Goal: Transaction & Acquisition: Purchase product/service

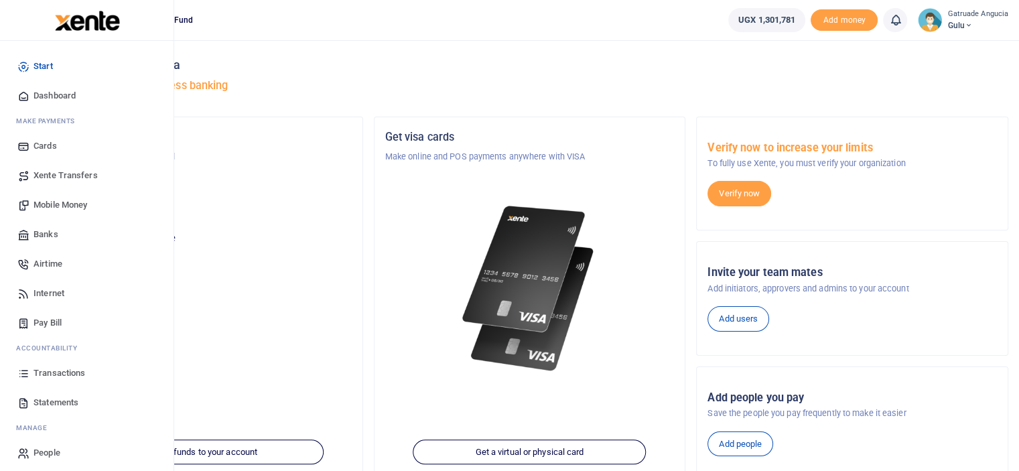
click at [62, 204] on span "Mobile Money" at bounding box center [61, 204] width 54 height 13
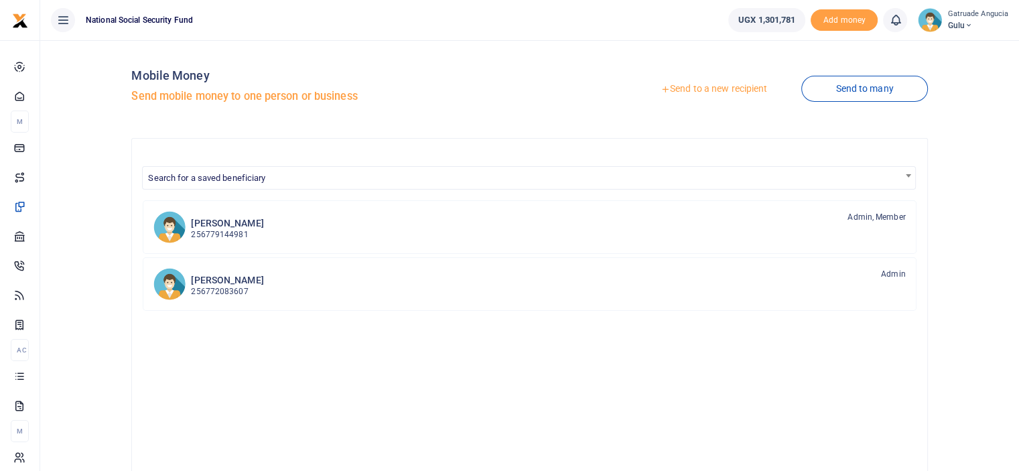
click at [706, 86] on link "Send to a new recipient" at bounding box center [713, 89] width 175 height 24
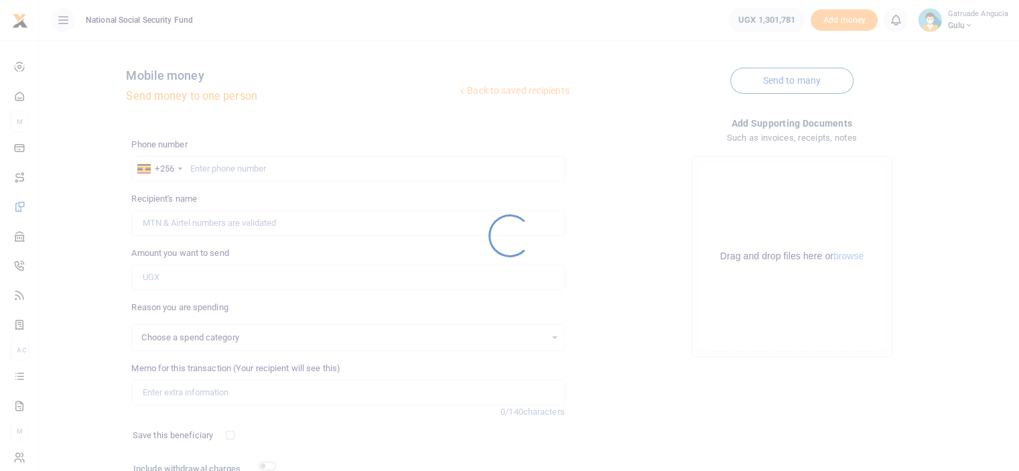
select select
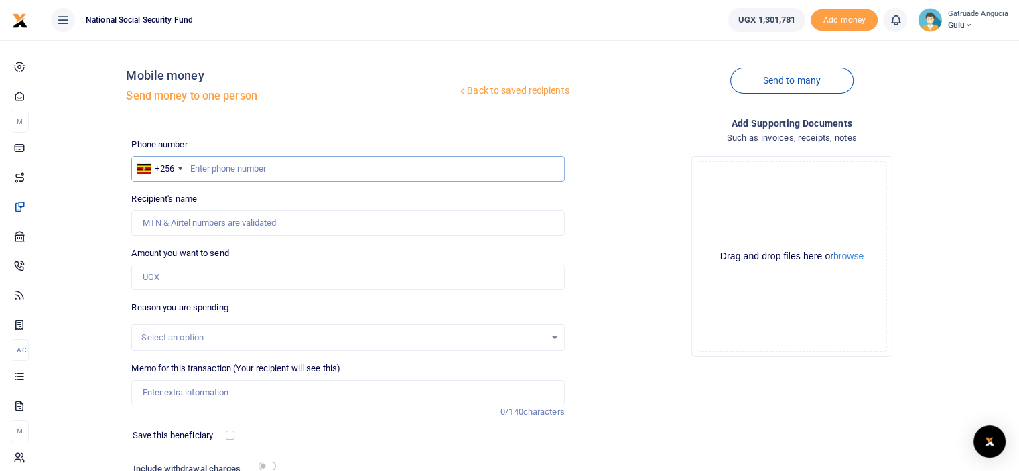
paste input "703063472"
type input "703063472"
click at [192, 171] on input "703063472" at bounding box center [347, 168] width 433 height 25
type input "Sarah Kamuli"
type input "703063472"
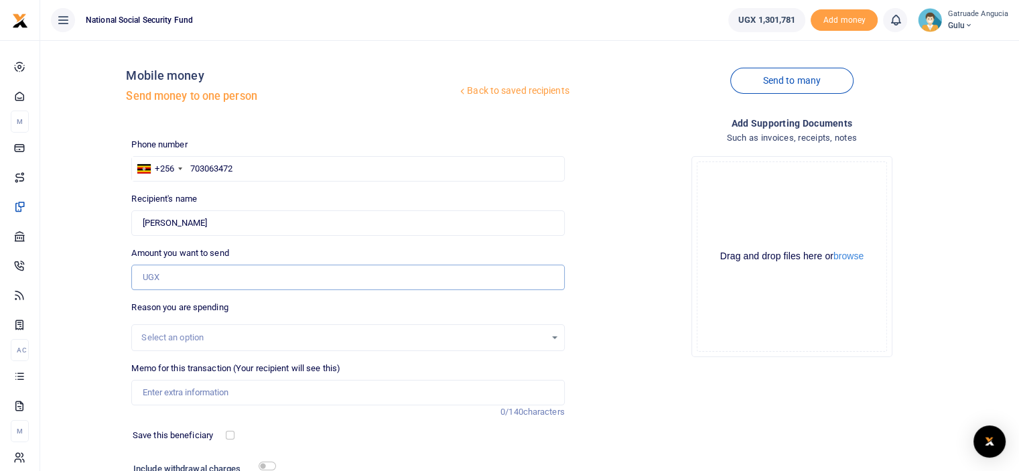
click at [174, 281] on input "Amount you want to send" at bounding box center [347, 277] width 433 height 25
type input "120,000"
click at [184, 395] on input "Memo for this transaction (Your recipient will see this)" at bounding box center [347, 392] width 433 height 25
type input "BSC WORK SHOP"
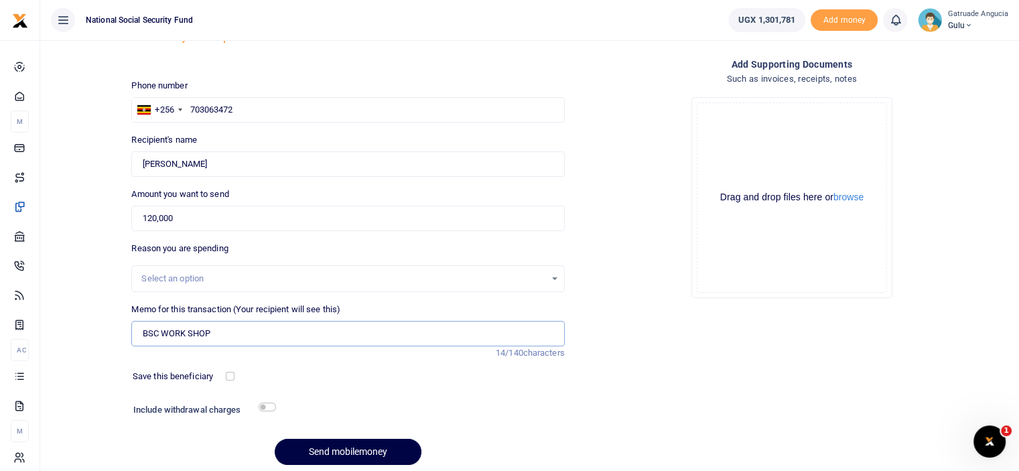
scroll to position [109, 0]
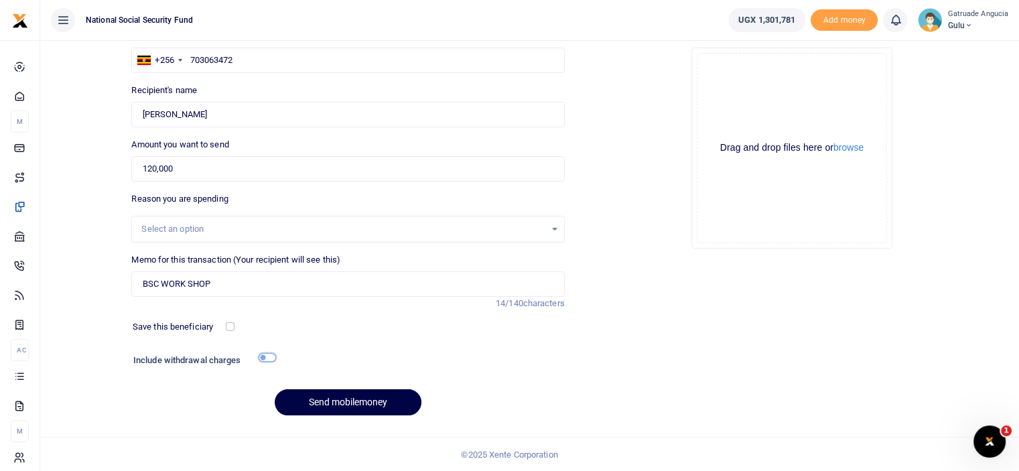
click at [264, 356] on input "checkbox" at bounding box center [267, 357] width 17 height 9
checkbox input "true"
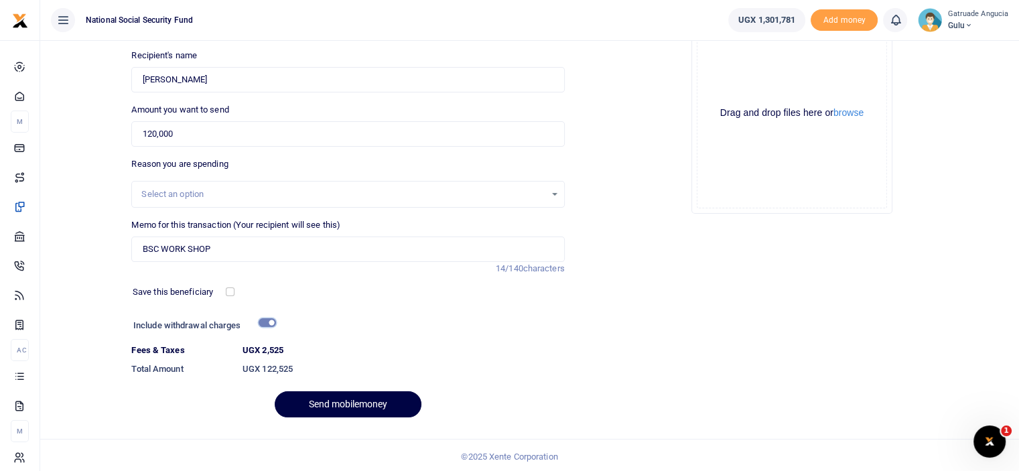
scroll to position [145, 0]
click at [854, 111] on button "browse" at bounding box center [849, 111] width 30 height 10
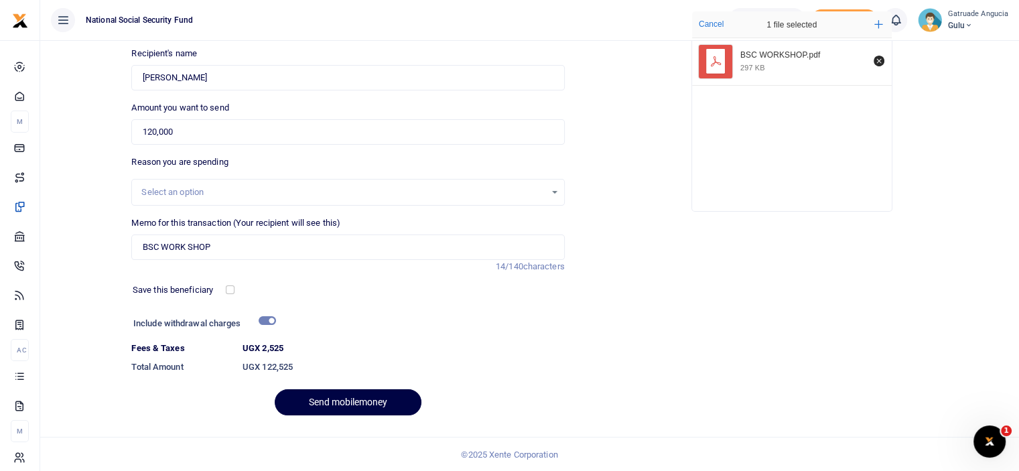
click at [608, 184] on div "Drop your files here Cancel 1 file selected Add more BSC WORKSHOP.pdf 297 KB" at bounding box center [792, 111] width 433 height 222
click at [338, 403] on button "Send mobilemoney" at bounding box center [348, 402] width 147 height 26
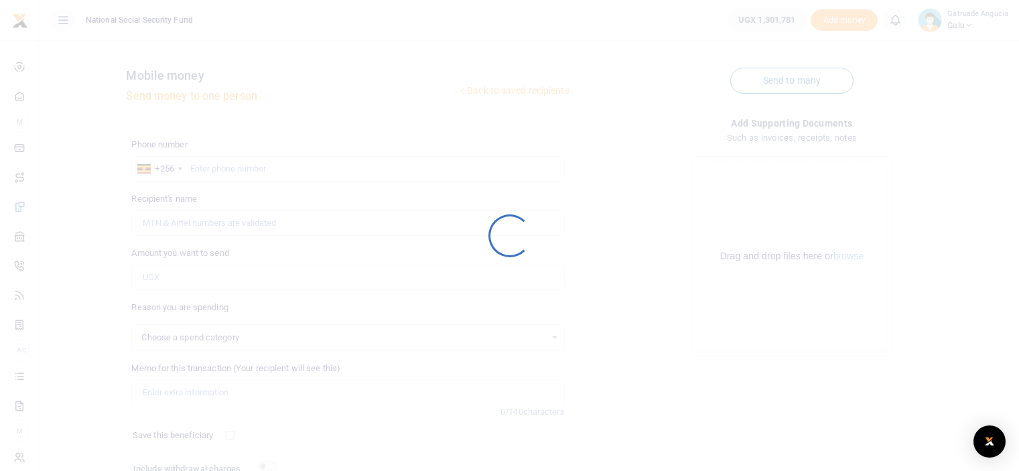
scroll to position [109, 0]
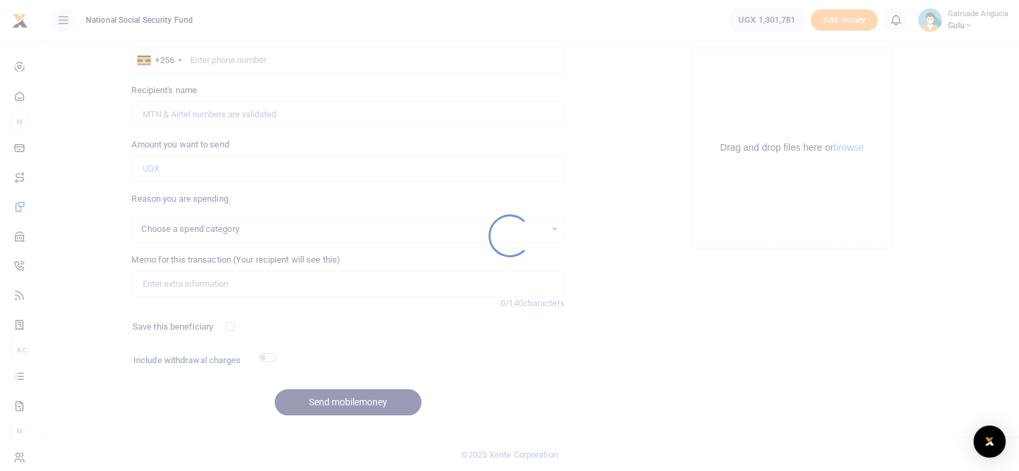
select select
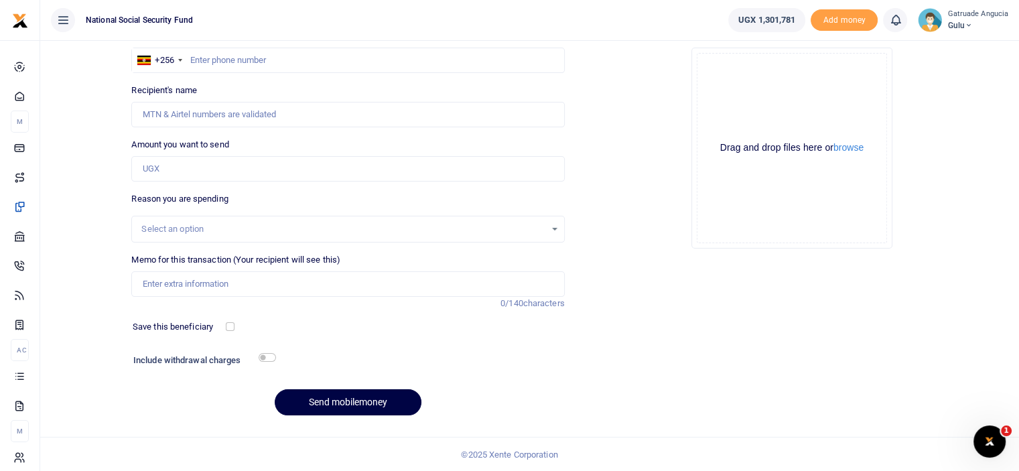
scroll to position [0, 0]
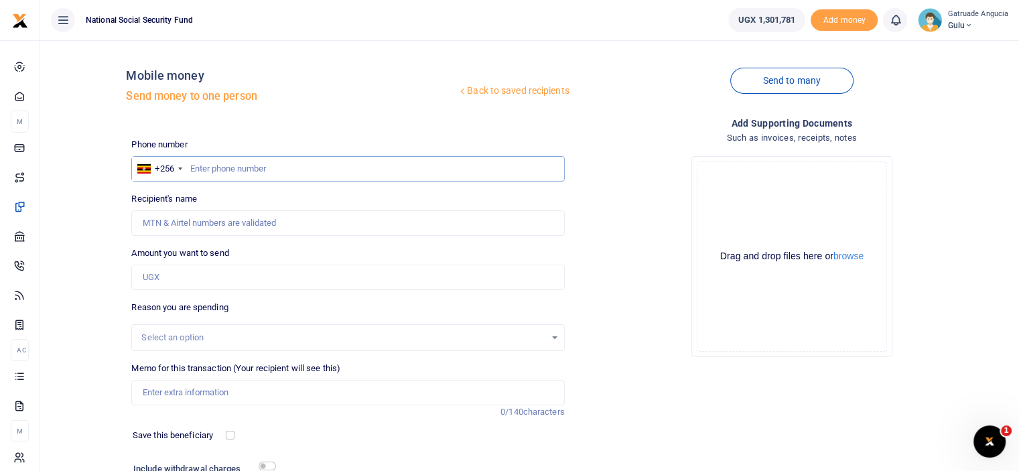
paste input "775915070"
type input "775915070"
click at [190, 168] on input "775915070" at bounding box center [347, 168] width 433 height 25
type input "Sera Clara Nerima"
type input "775915070"
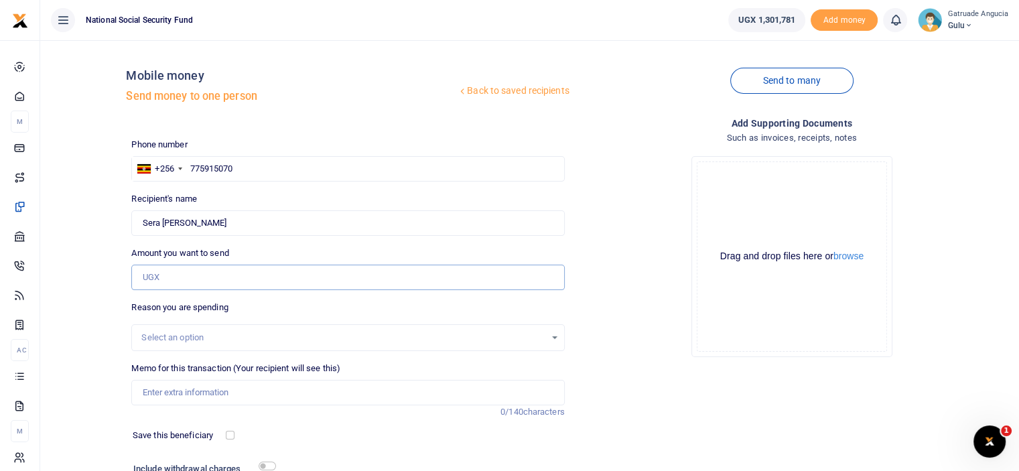
click at [190, 283] on input "Amount you want to send" at bounding box center [347, 277] width 433 height 25
type input "120,000"
click at [206, 397] on input "Memo for this transaction (Your recipient will see this)" at bounding box center [347, 392] width 433 height 25
type input "C"
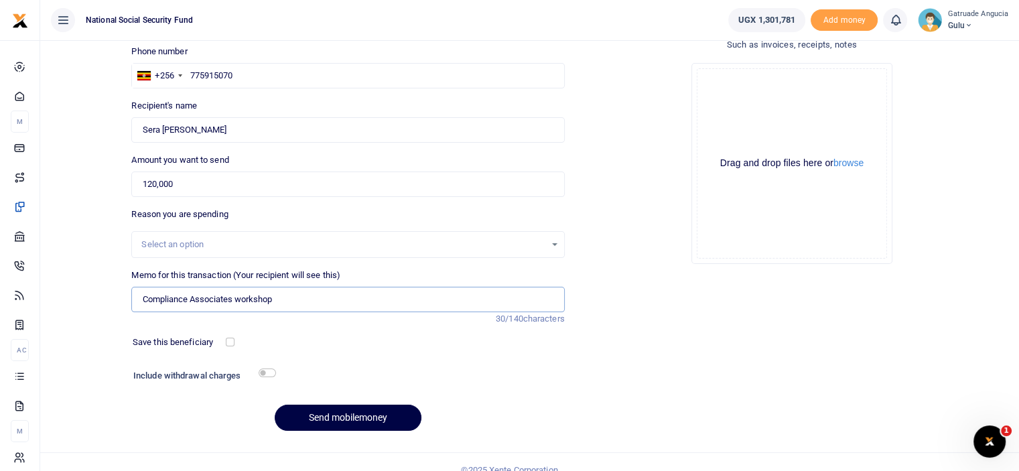
scroll to position [109, 0]
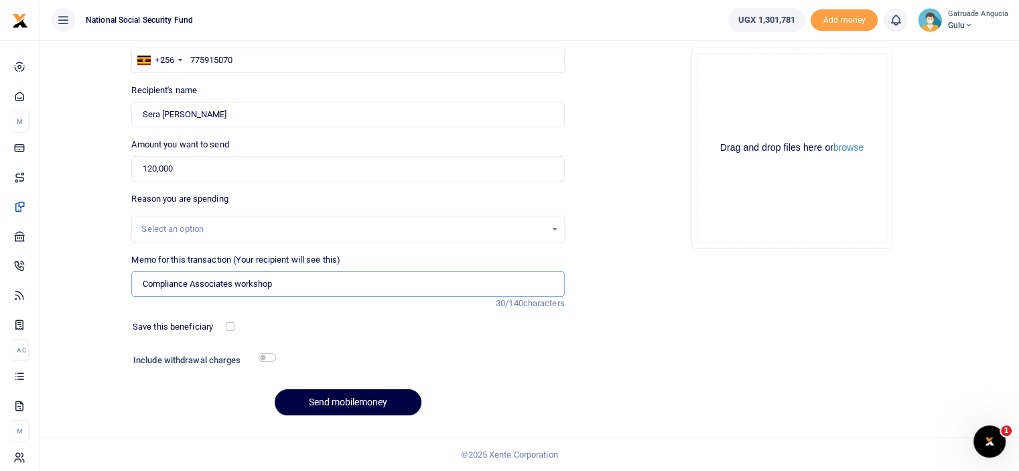
type input "Compliance Associates workshop"
click at [263, 353] on input "checkbox" at bounding box center [267, 357] width 17 height 9
checkbox input "true"
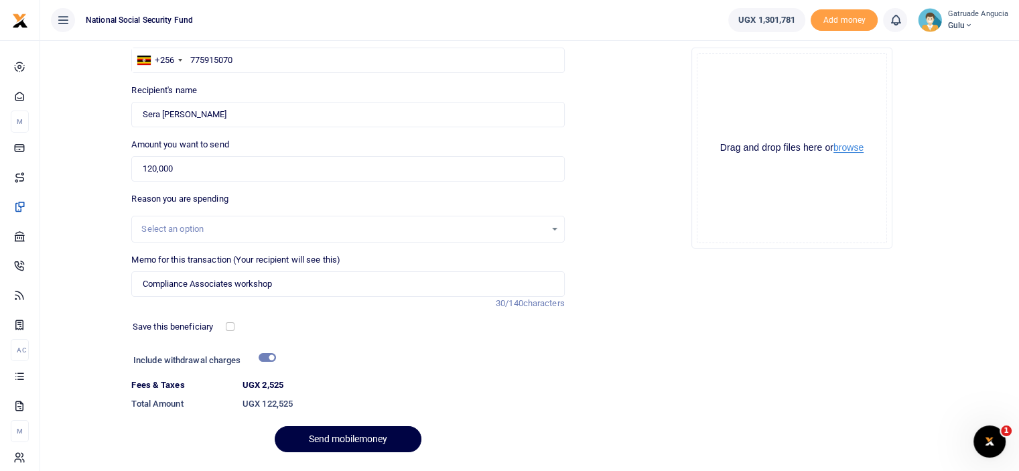
click at [856, 147] on button "browse" at bounding box center [849, 148] width 30 height 10
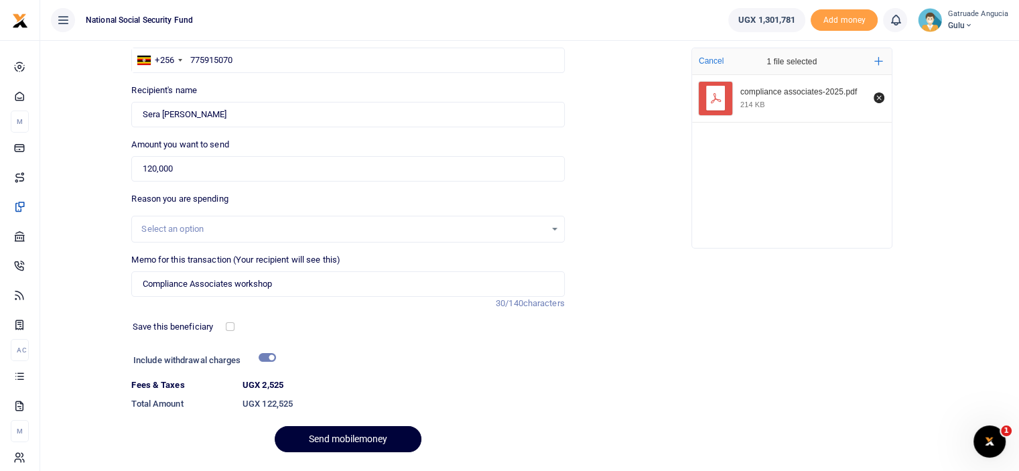
click at [356, 437] on button "Send mobilemoney" at bounding box center [348, 439] width 147 height 26
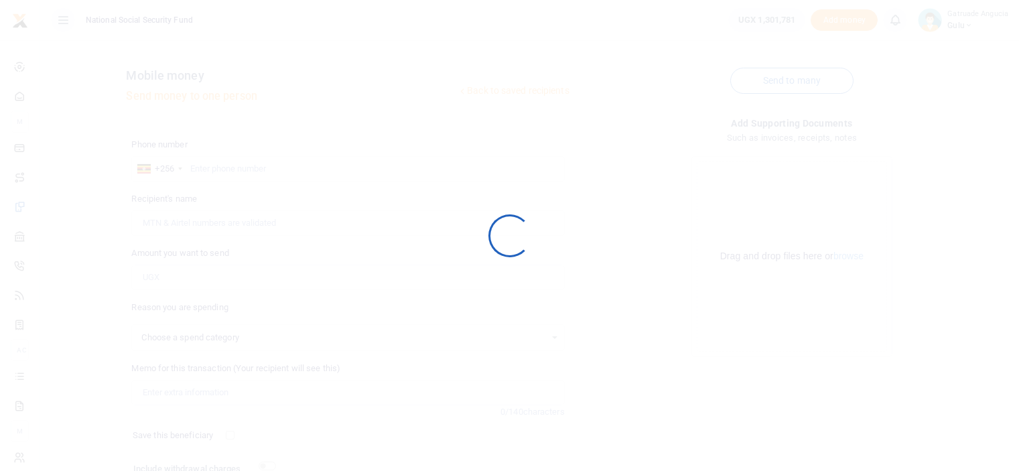
scroll to position [109, 0]
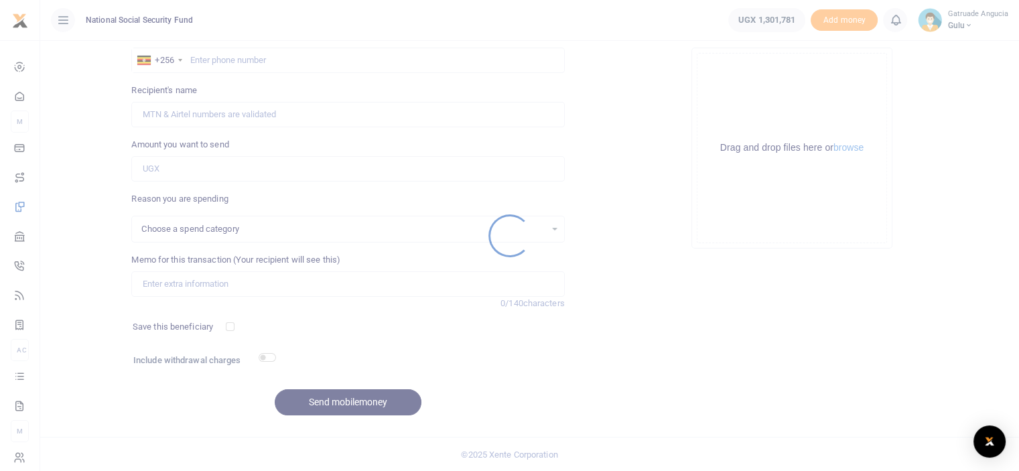
select select
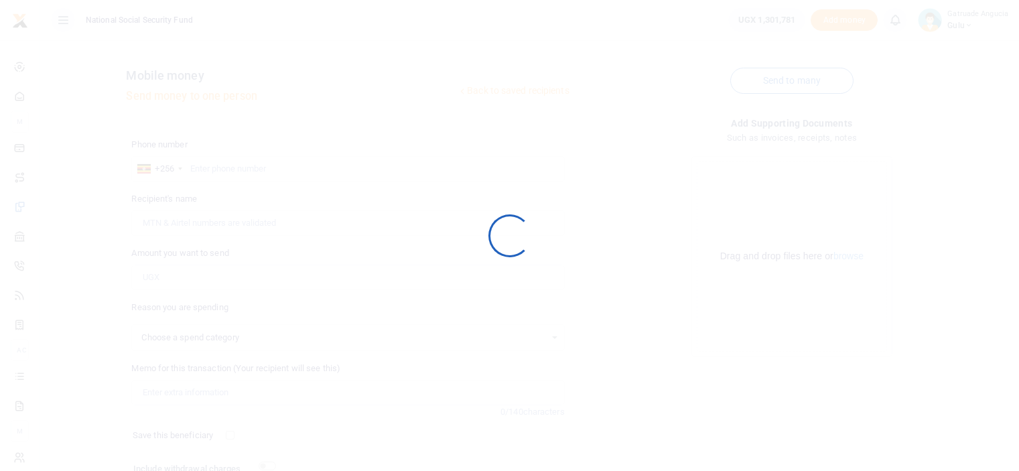
scroll to position [109, 0]
select select
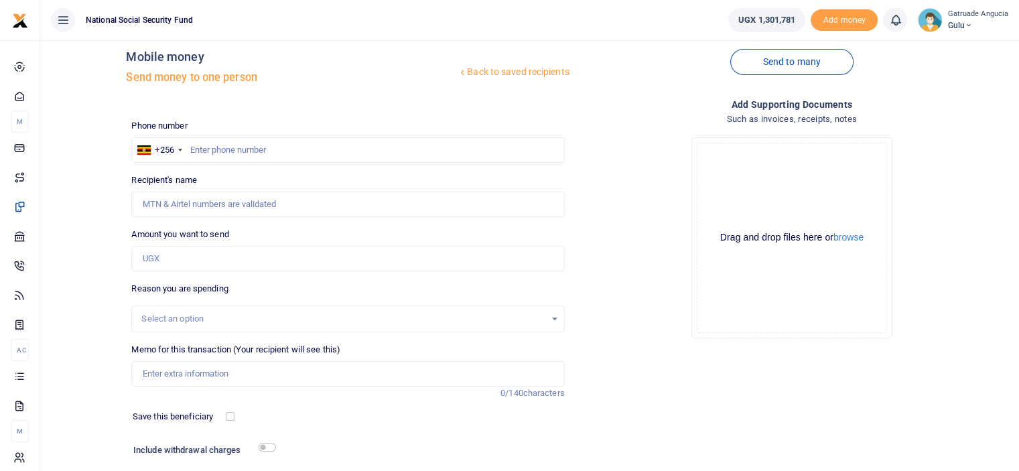
scroll to position [0, 0]
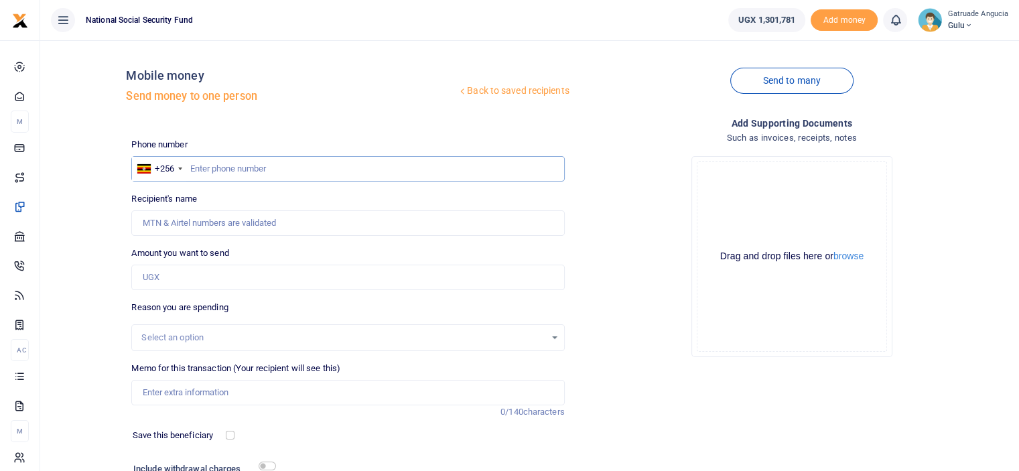
paste input "771465716"
type input "771465716"
click at [189, 166] on input "771465716" at bounding box center [347, 168] width 433 height 25
type input "Geoffrey Mulinzi"
type input "771465716"
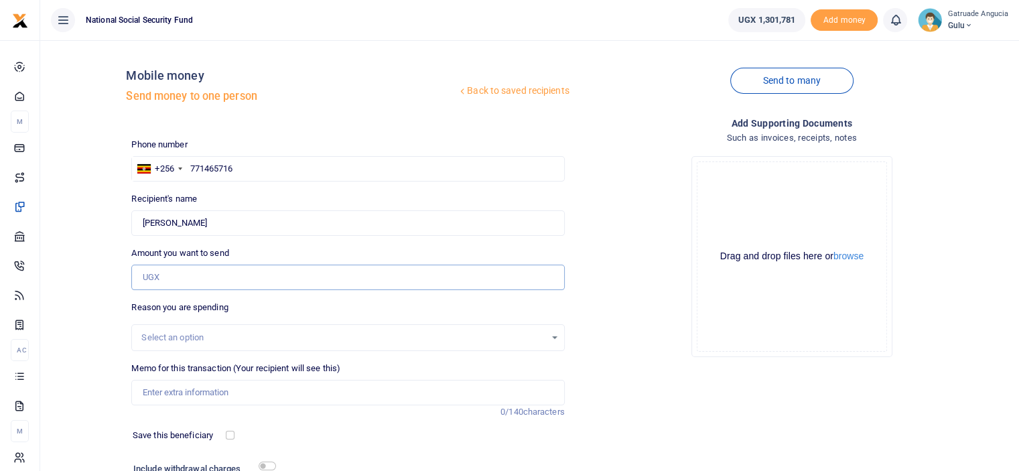
click at [180, 285] on input "Amount you want to send" at bounding box center [347, 277] width 433 height 25
type input "120,000"
click at [195, 392] on input "Memo for this transaction (Your recipient will see this)" at bounding box center [347, 392] width 433 height 25
type input "a"
type input "A"
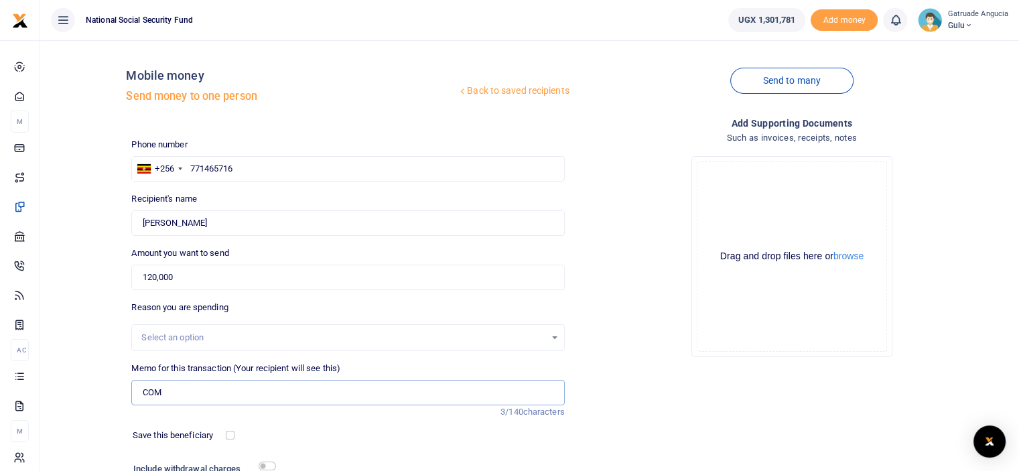
type input "Compliance Associates workshop"
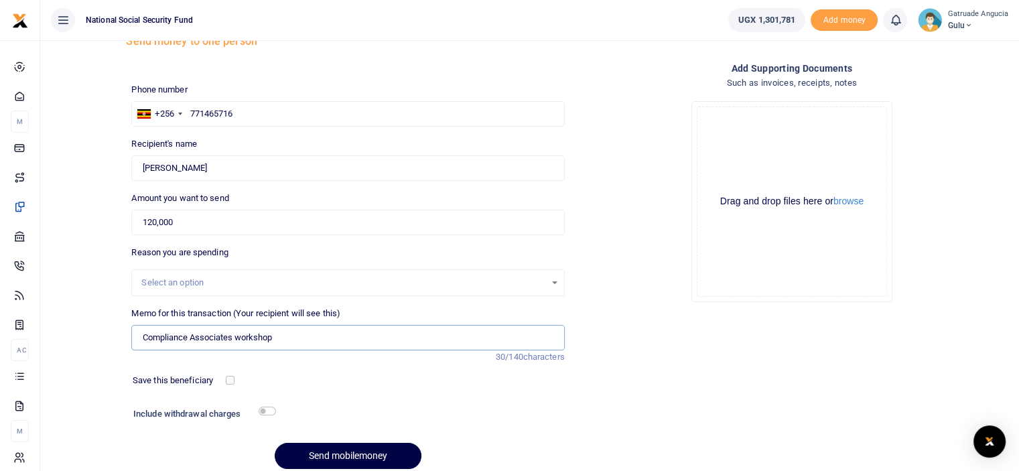
scroll to position [109, 0]
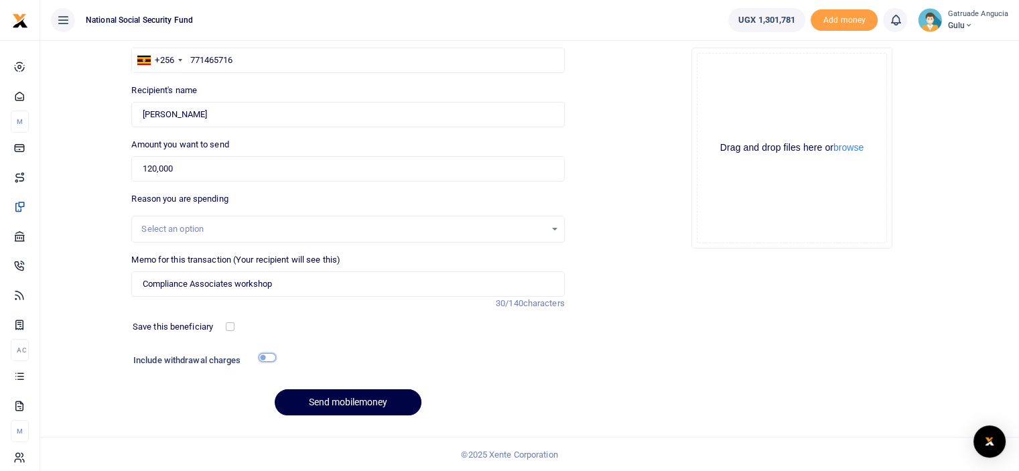
click at [267, 356] on input "checkbox" at bounding box center [267, 357] width 17 height 9
checkbox input "true"
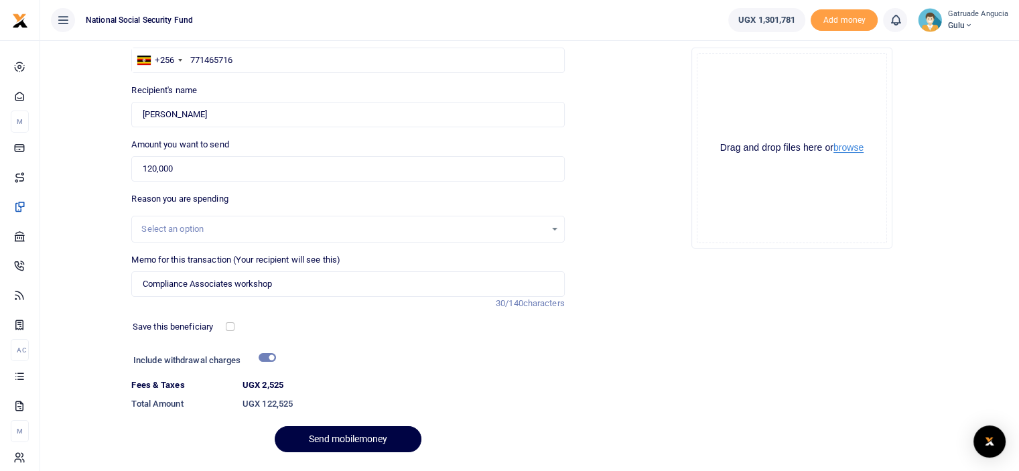
click at [863, 150] on button "browse" at bounding box center [849, 148] width 30 height 10
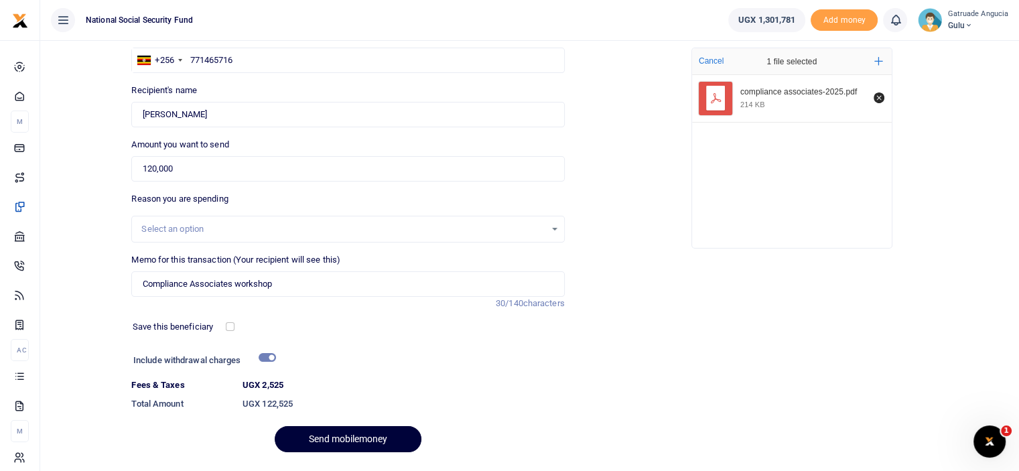
click at [344, 441] on button "Send mobilemoney" at bounding box center [348, 439] width 147 height 26
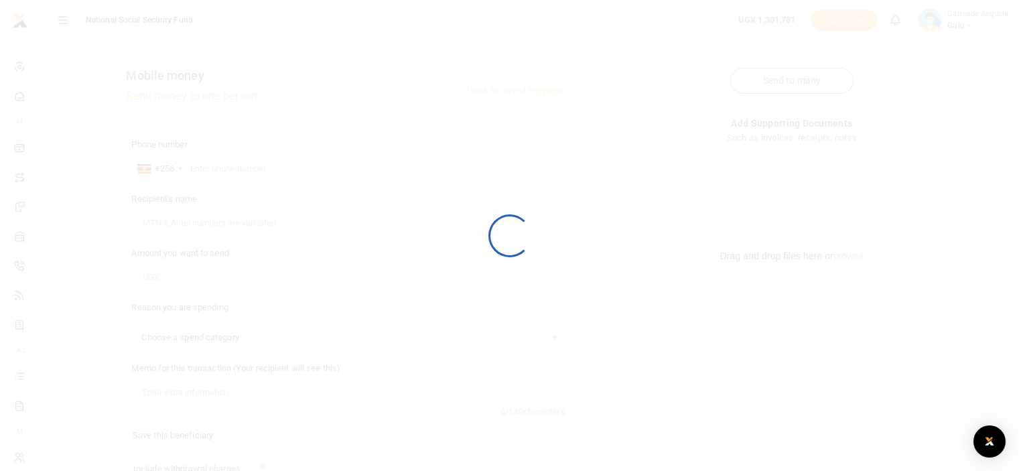
scroll to position [109, 0]
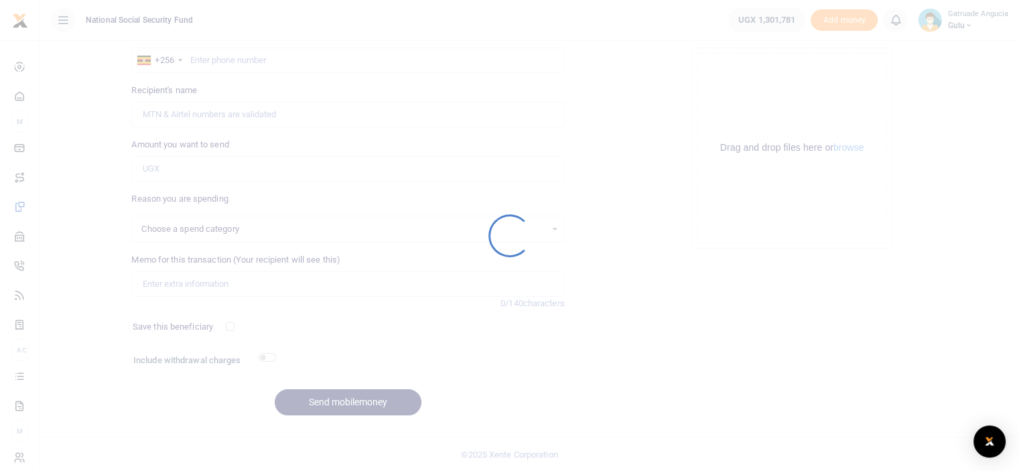
select select
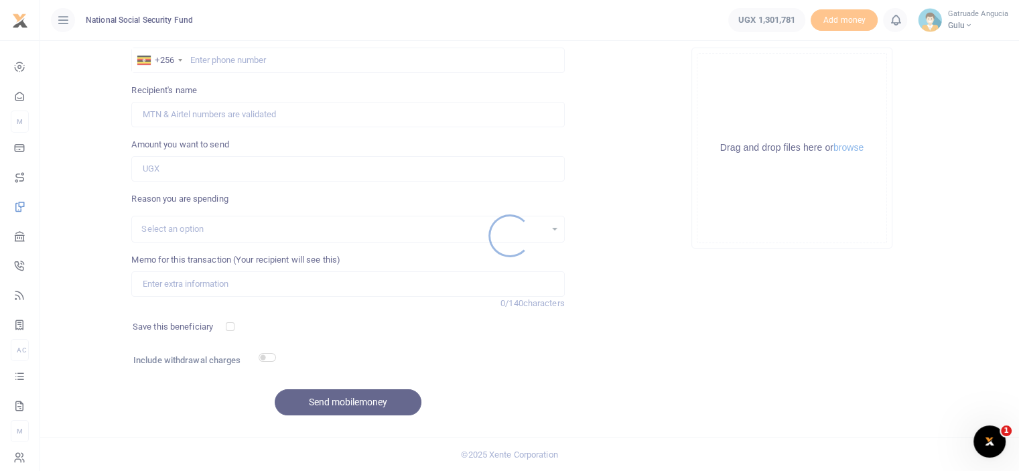
scroll to position [0, 0]
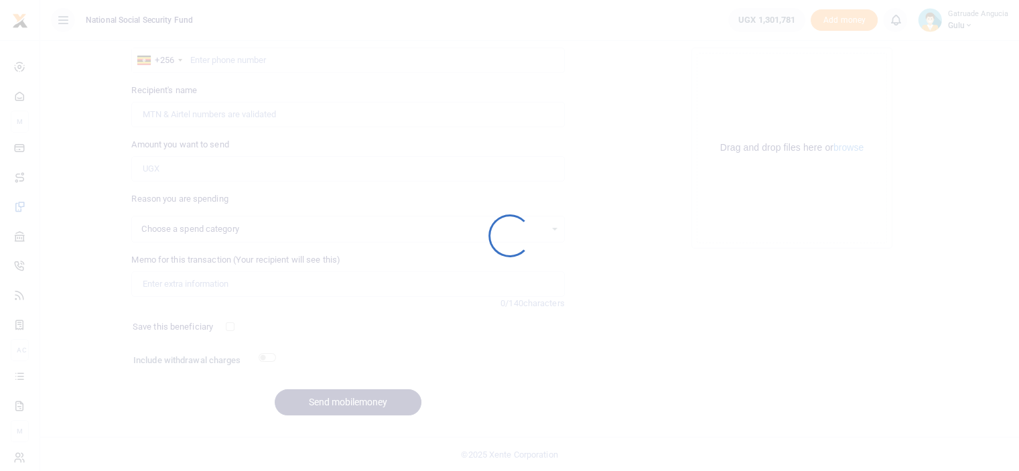
scroll to position [109, 0]
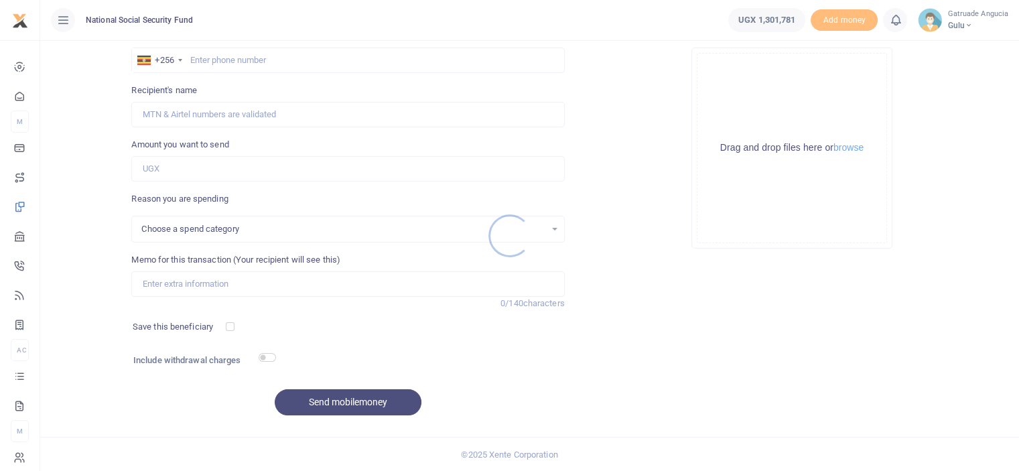
select select
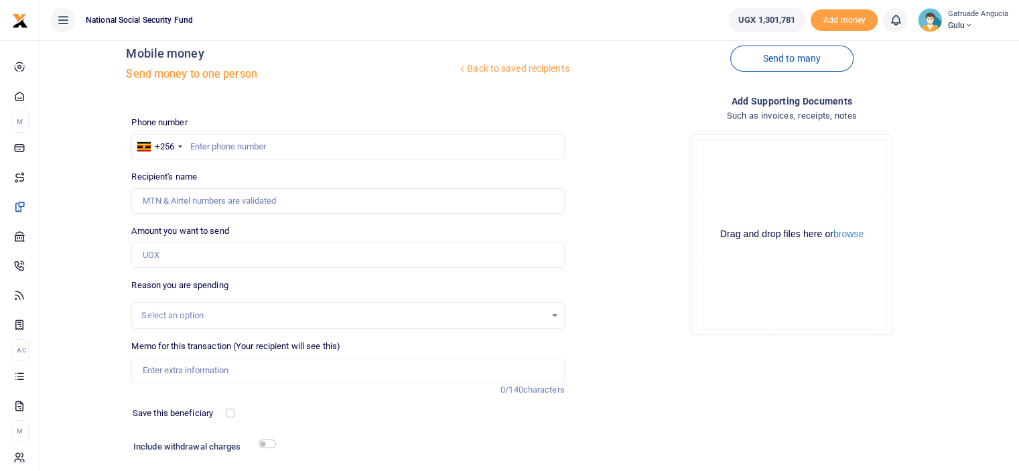
scroll to position [0, 0]
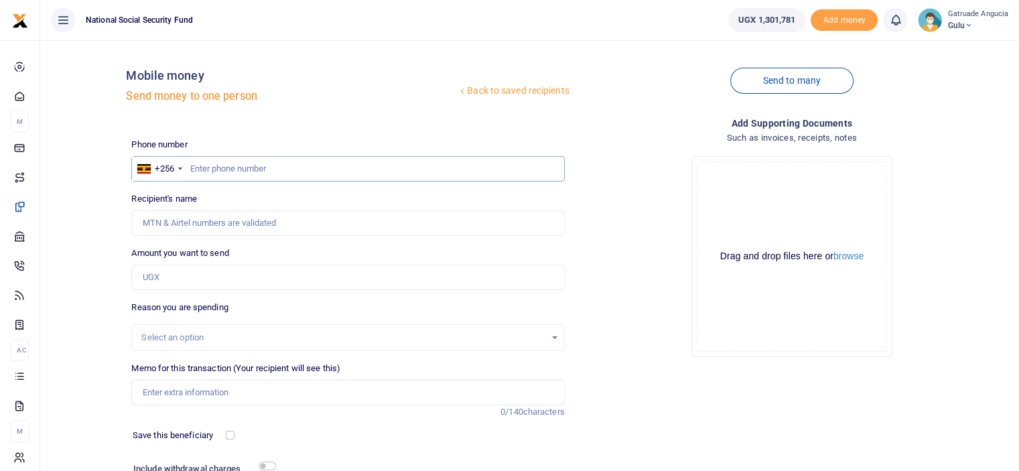
click at [244, 174] on input "text" at bounding box center [347, 168] width 433 height 25
paste input "771465716"
click at [199, 170] on input "7771465716" at bounding box center [347, 168] width 433 height 25
click at [255, 177] on input "7771465716" at bounding box center [347, 168] width 433 height 25
type input "7"
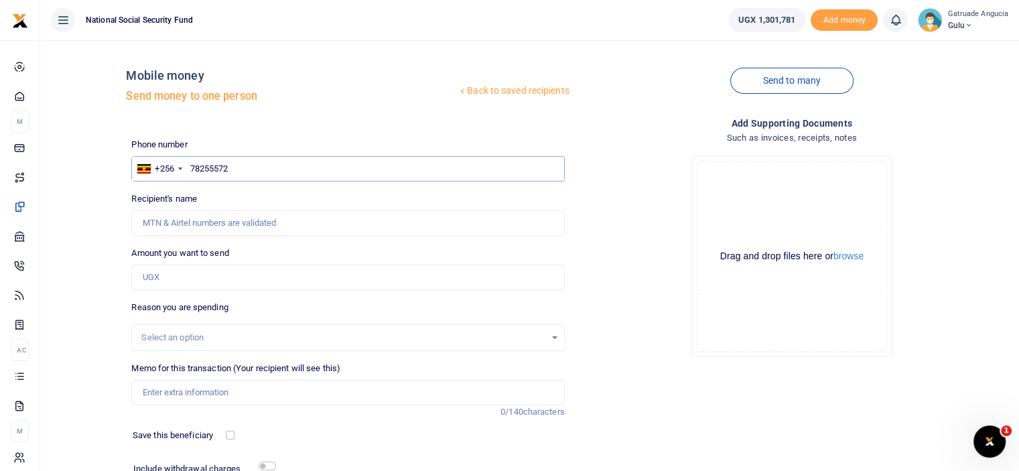
type input "782555727"
type input "Alexander Helly Opiru"
type input "782555727"
click at [201, 282] on input "Amount you want to send" at bounding box center [347, 277] width 433 height 25
type input "120,000"
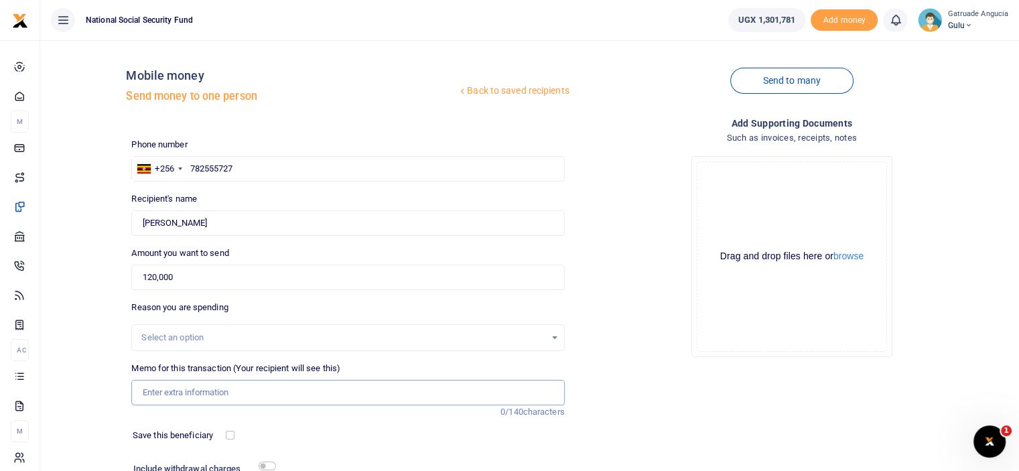
click at [260, 394] on input "Memo for this transaction (Your recipient will see this)" at bounding box center [347, 392] width 433 height 25
type input "BSC WORK SHOP"
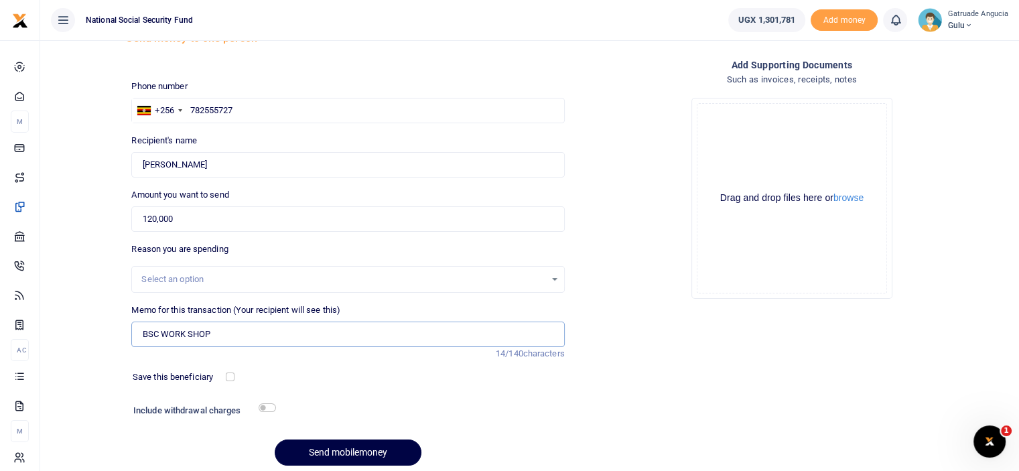
scroll to position [109, 0]
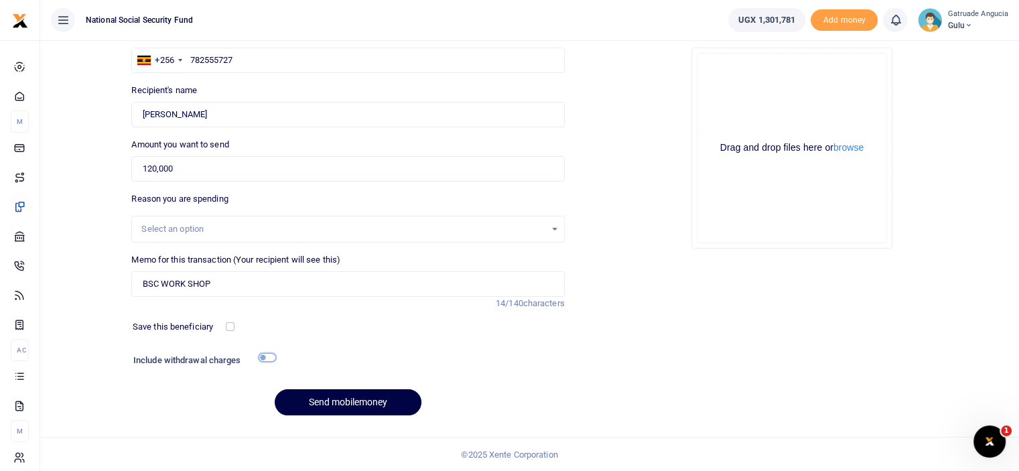
click at [265, 354] on input "checkbox" at bounding box center [267, 357] width 17 height 9
checkbox input "true"
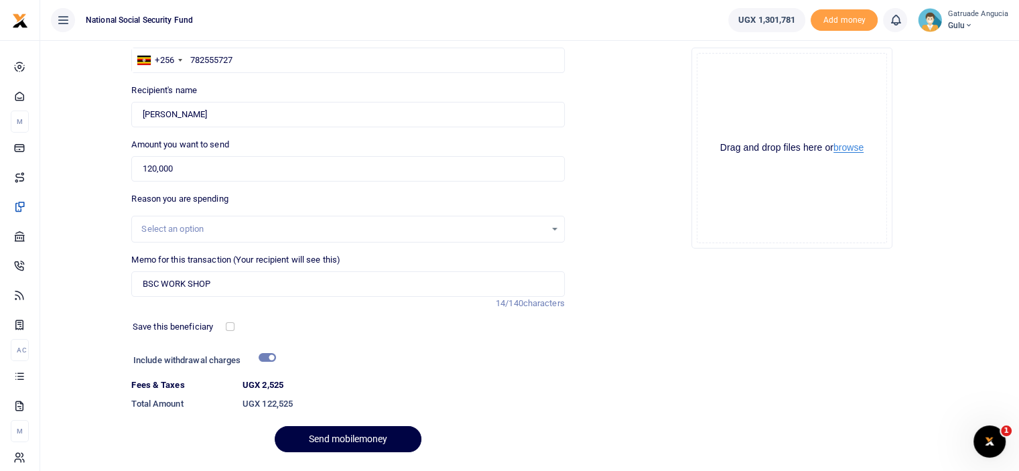
click at [857, 152] on button "browse" at bounding box center [849, 148] width 30 height 10
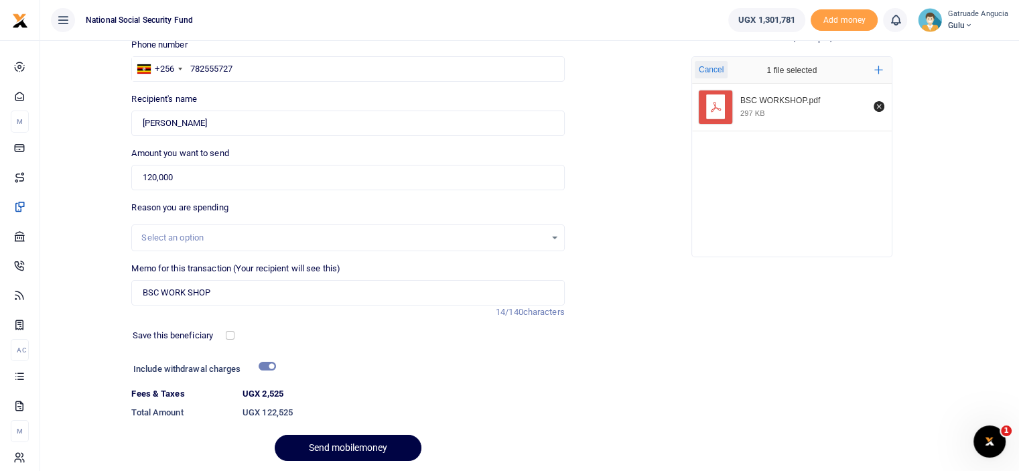
scroll to position [145, 0]
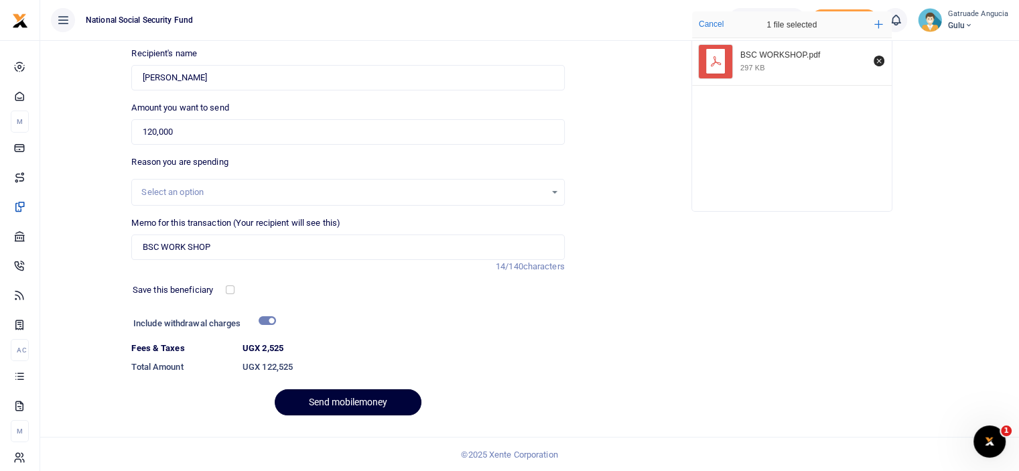
click at [354, 399] on button "Send mobilemoney" at bounding box center [348, 402] width 147 height 26
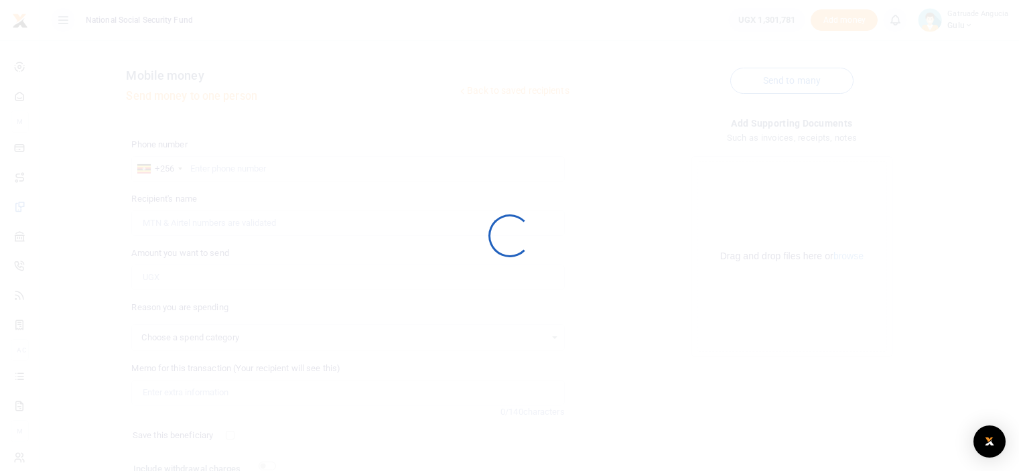
scroll to position [109, 0]
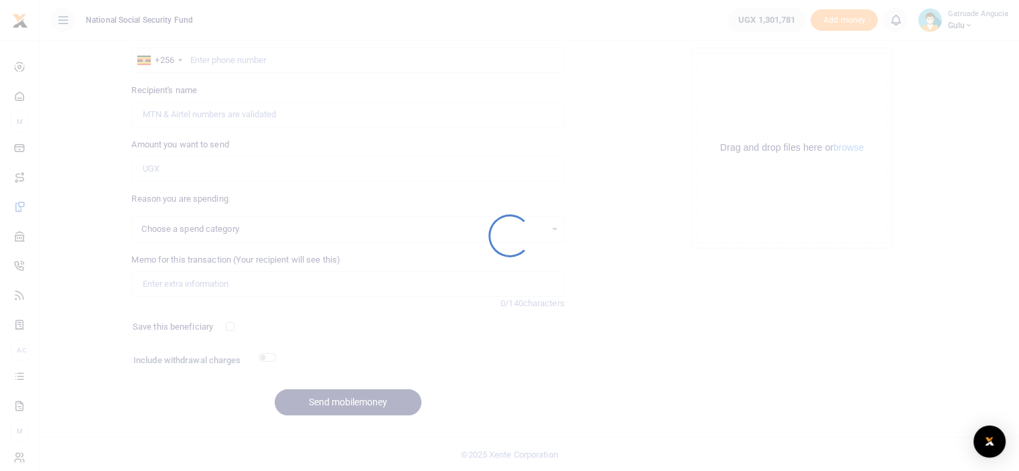
select select
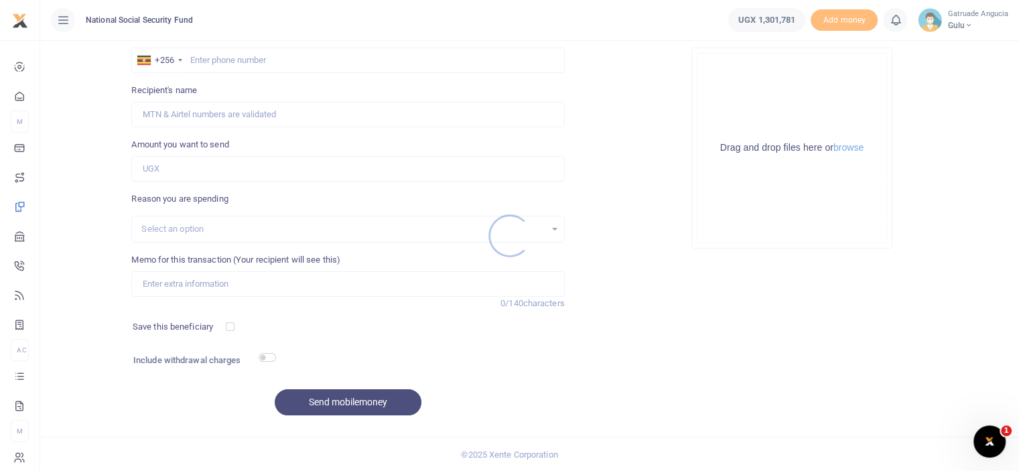
scroll to position [0, 0]
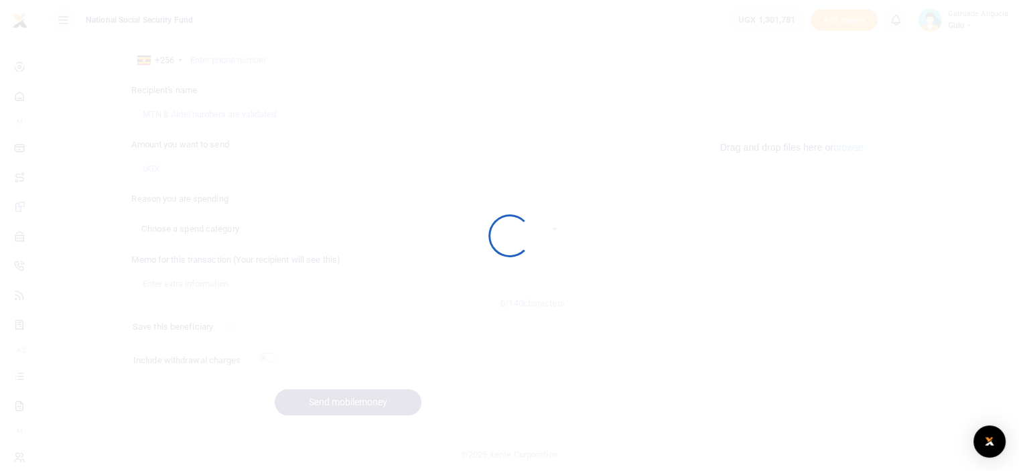
select select
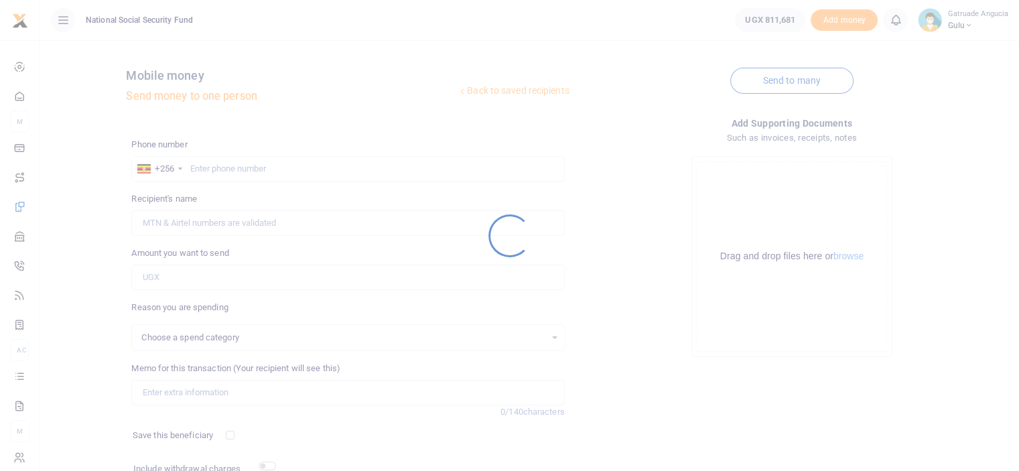
select select
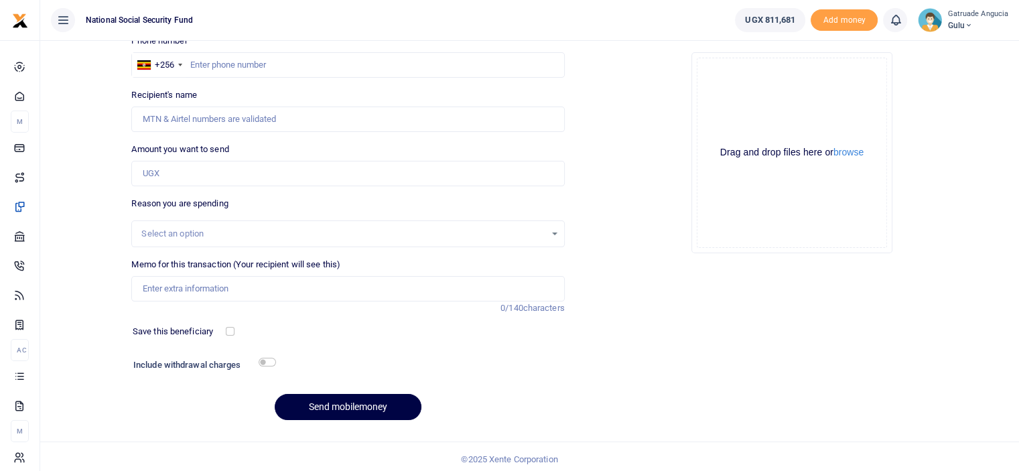
scroll to position [109, 0]
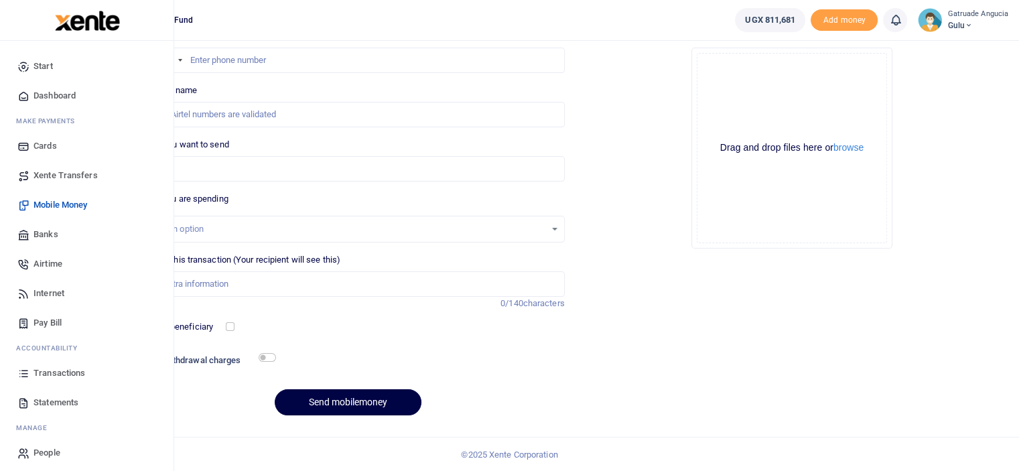
click at [62, 374] on span "Transactions" at bounding box center [60, 373] width 52 height 13
